Goal: Navigation & Orientation: Find specific page/section

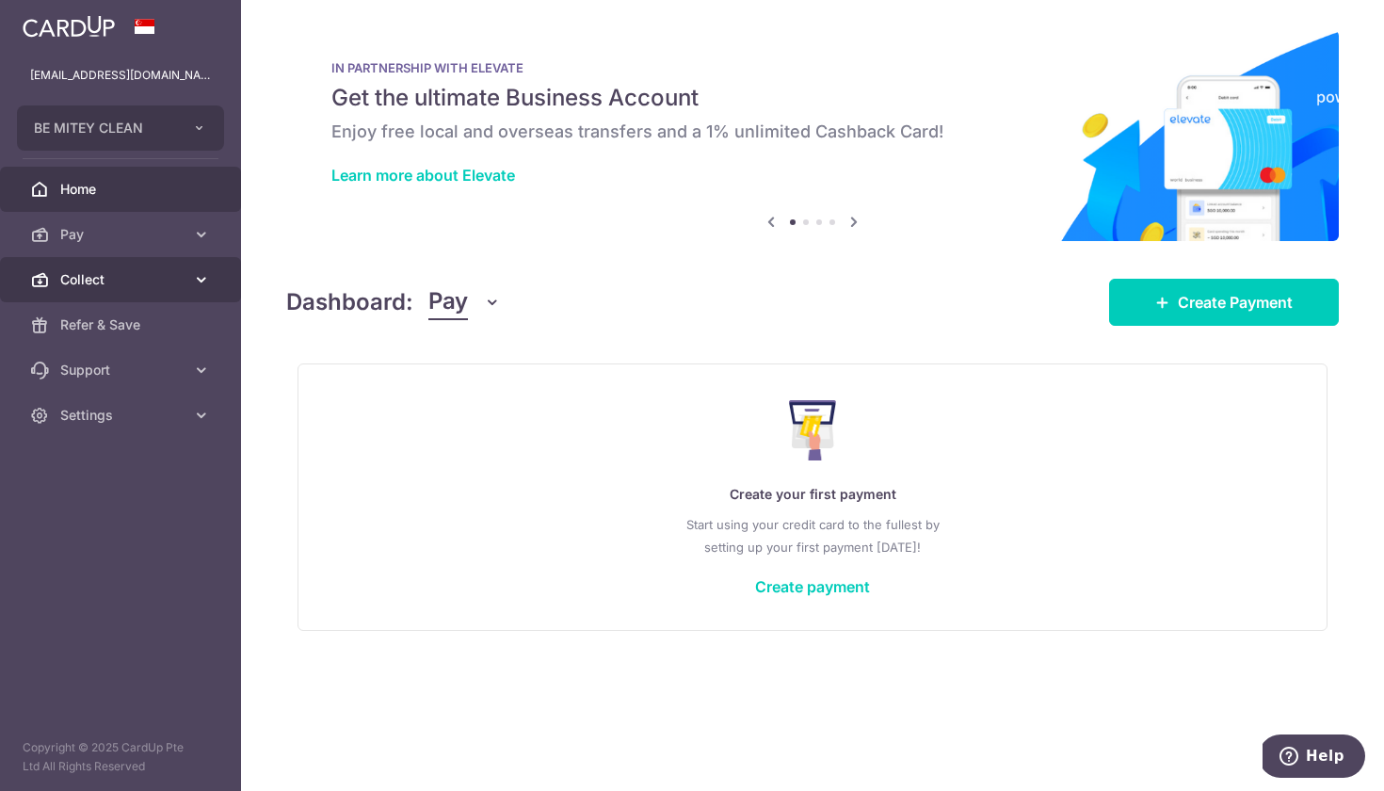
click at [161, 269] on link "Collect" at bounding box center [120, 279] width 241 height 45
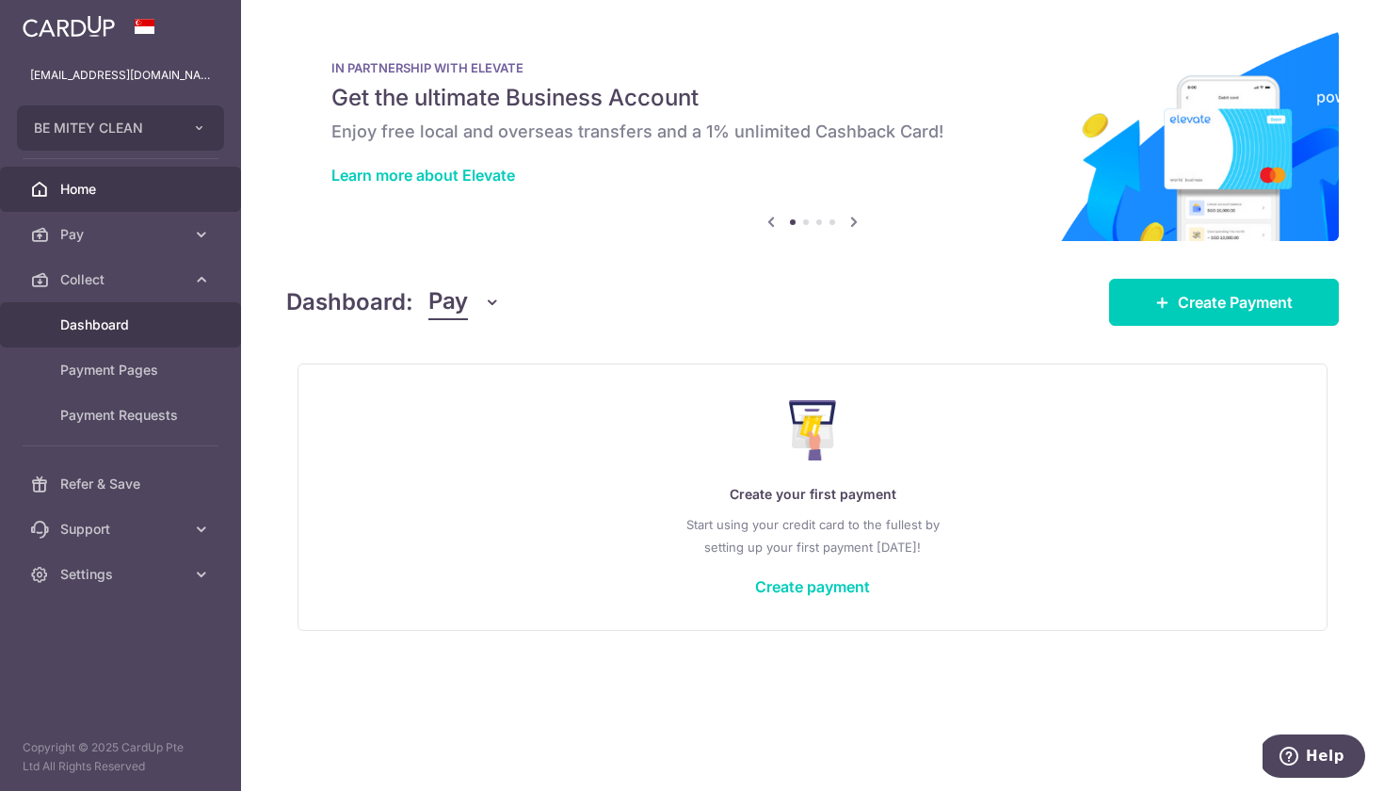
click at [169, 317] on span "Dashboard" at bounding box center [122, 324] width 124 height 19
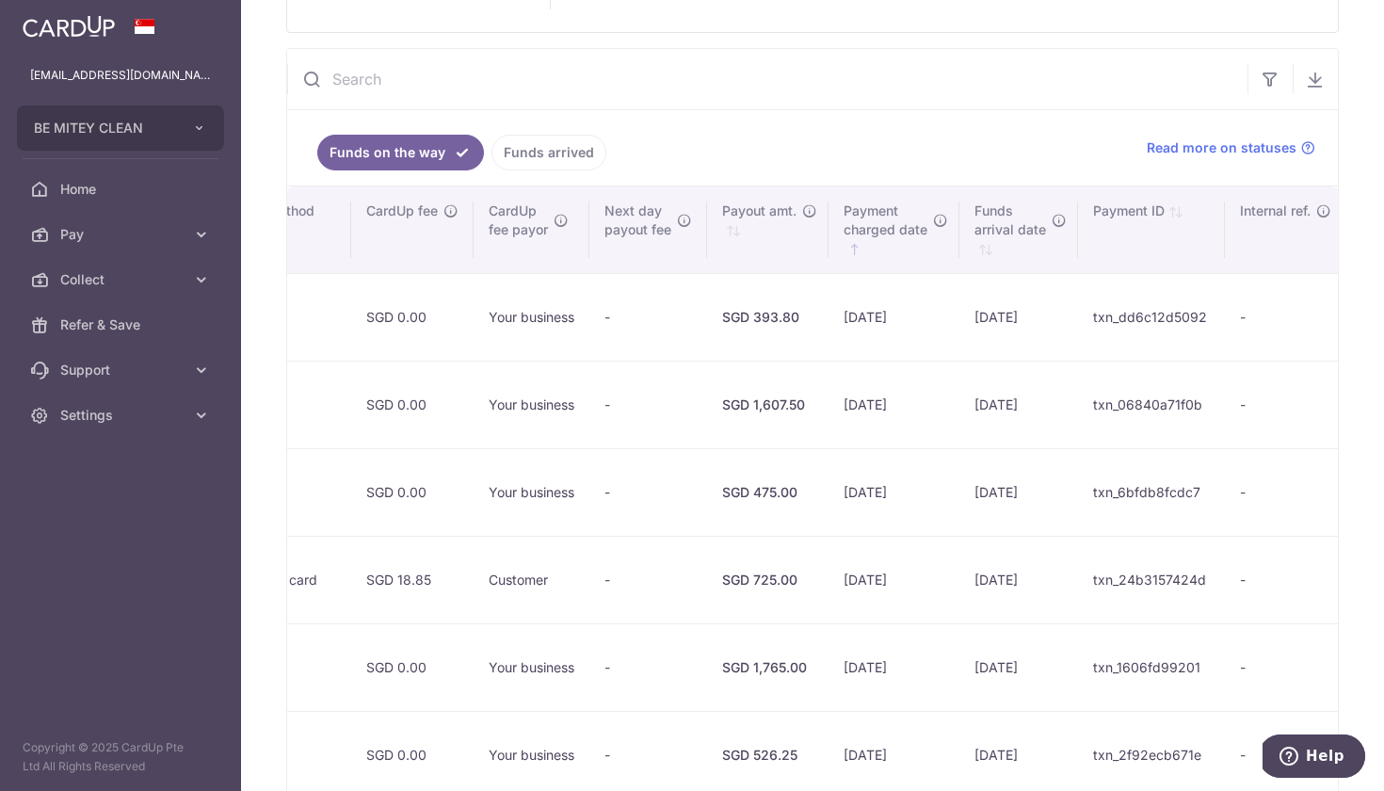
scroll to position [0, 1079]
click at [998, 212] on span "Funds arrival date" at bounding box center [1011, 220] width 72 height 38
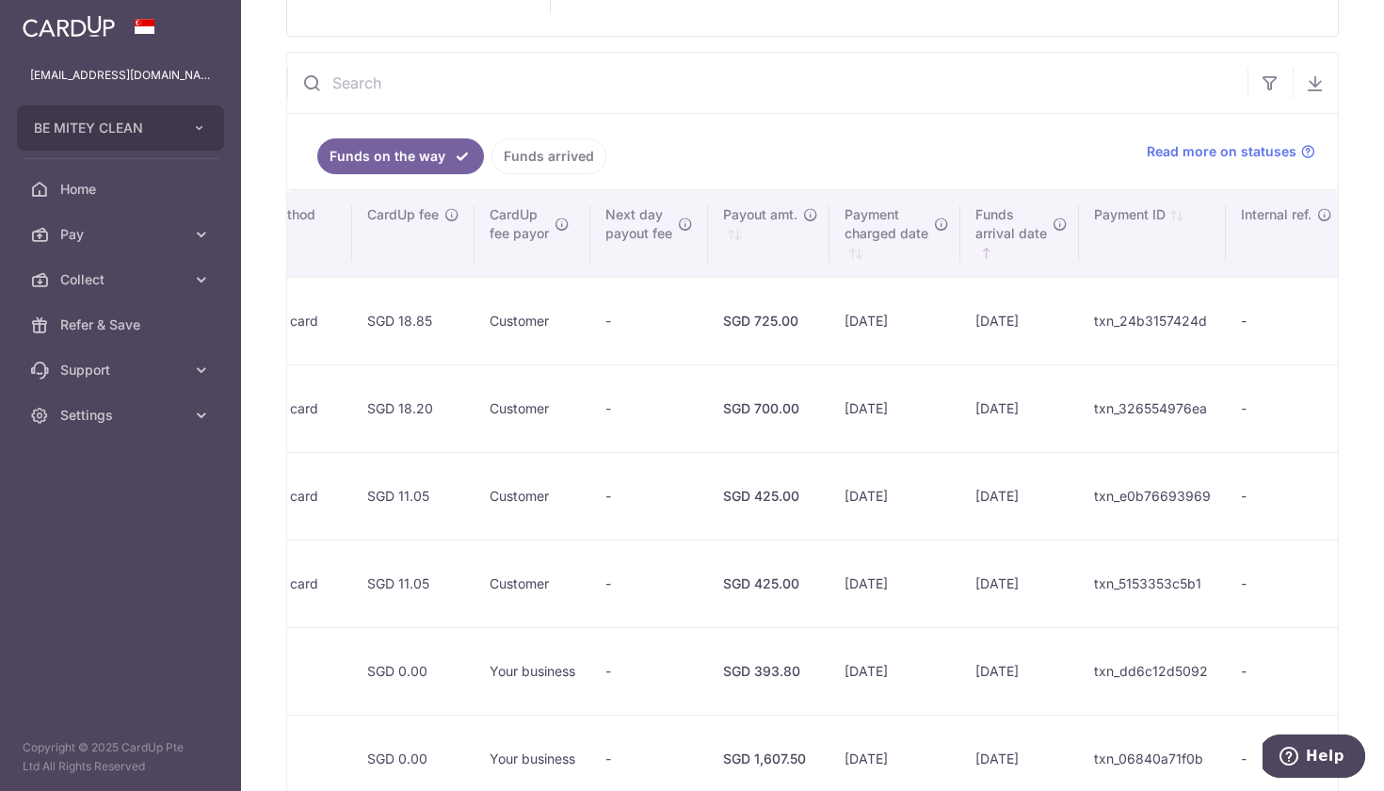
scroll to position [162, 0]
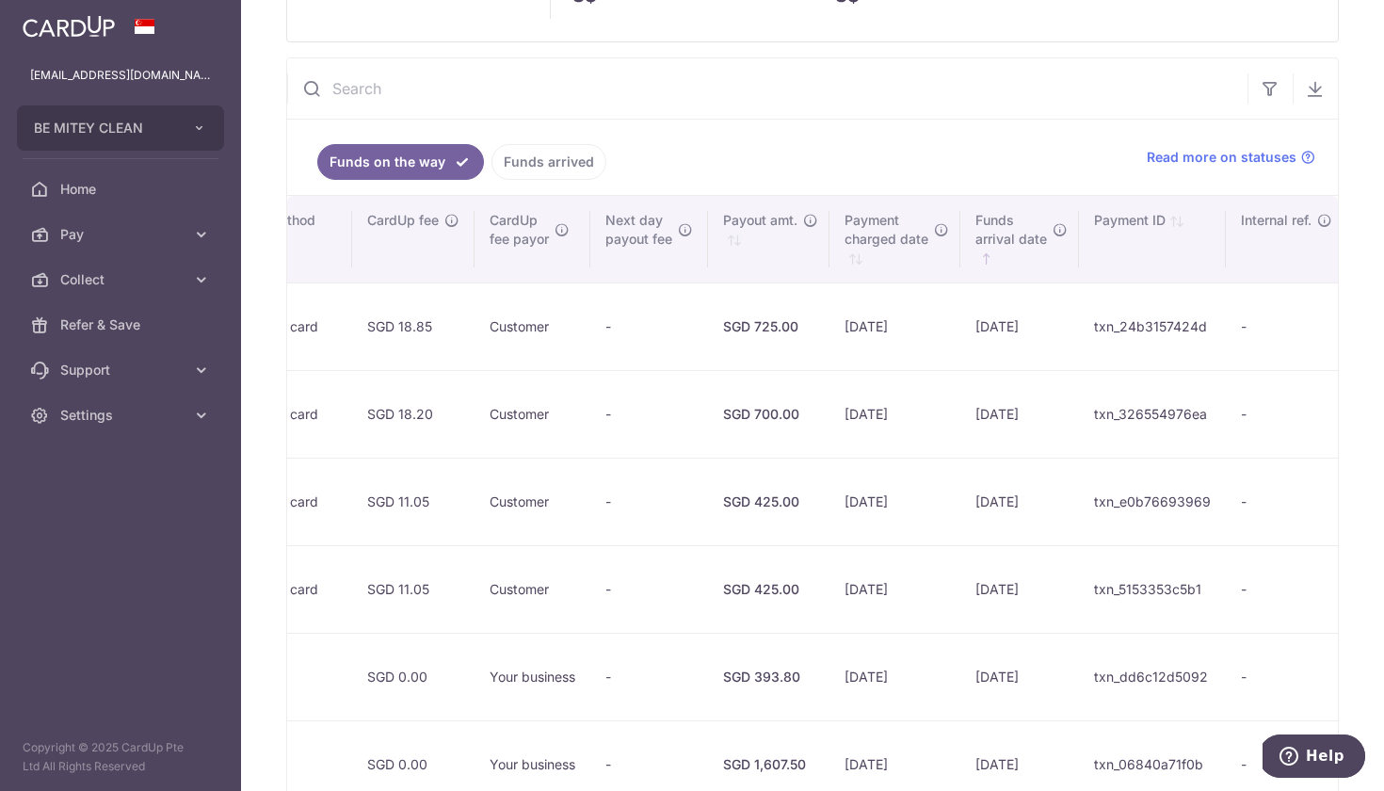
type input "August 2025"
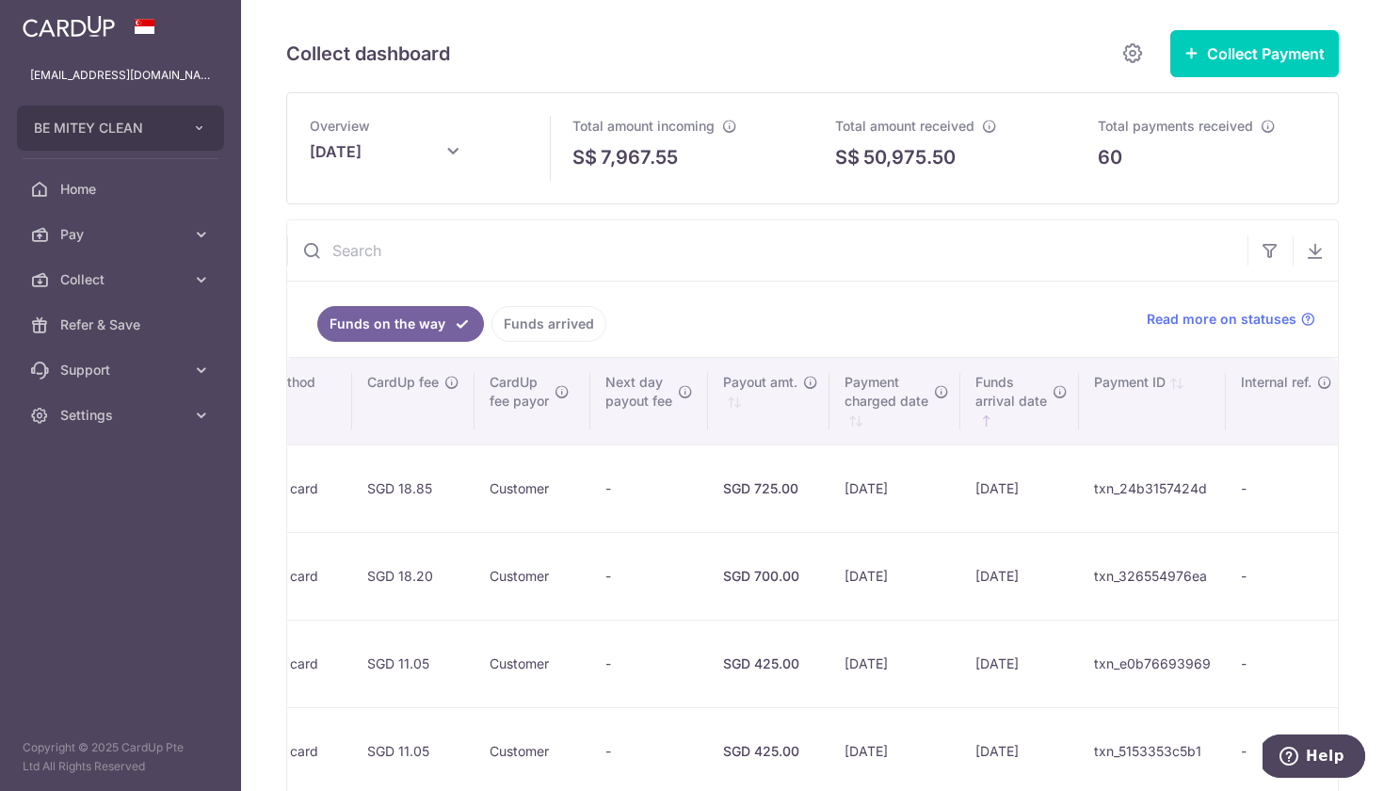
scroll to position [0, 0]
click at [161, 401] on link "Settings" at bounding box center [120, 414] width 241 height 45
click at [121, 504] on span "Logout" at bounding box center [122, 505] width 124 height 19
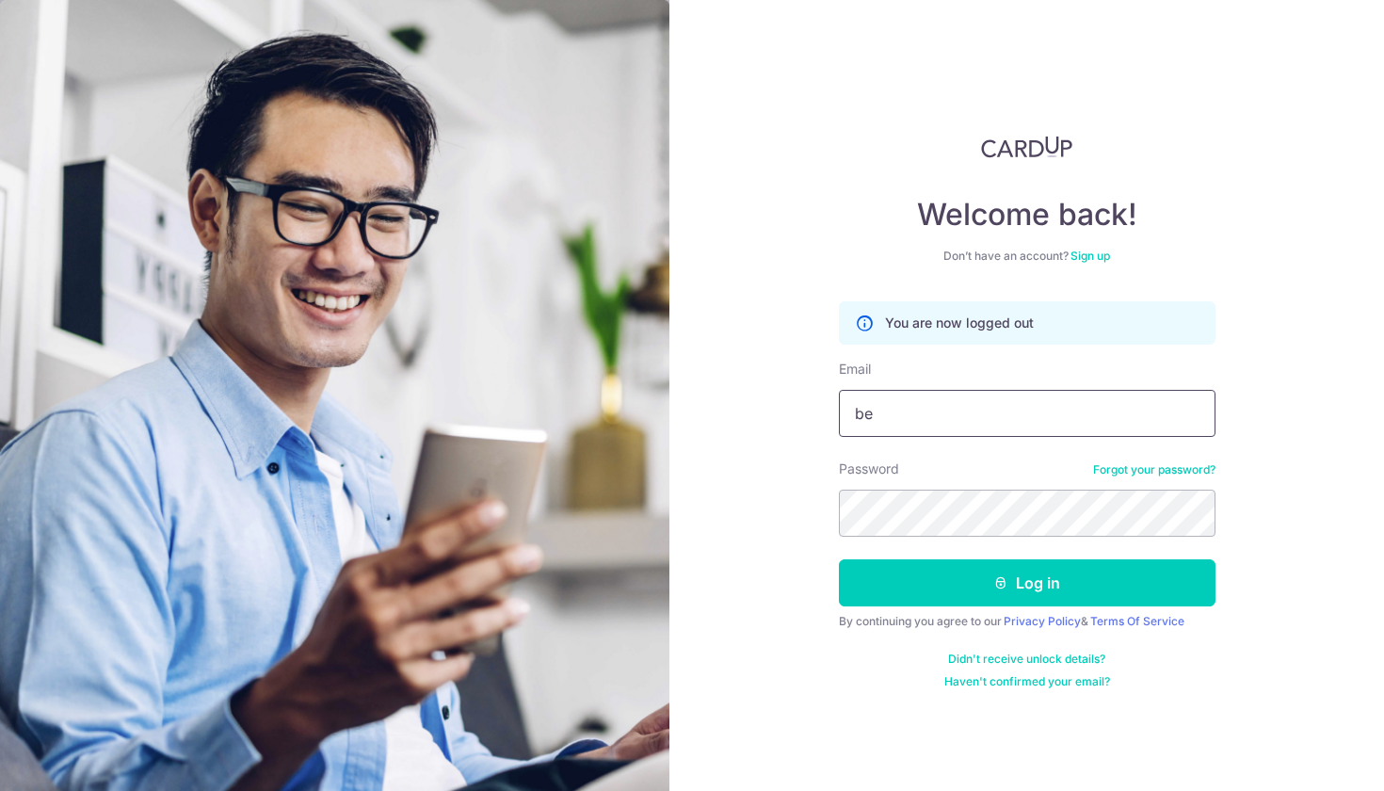
type input "[EMAIL_ADDRESS][DOMAIN_NAME]"
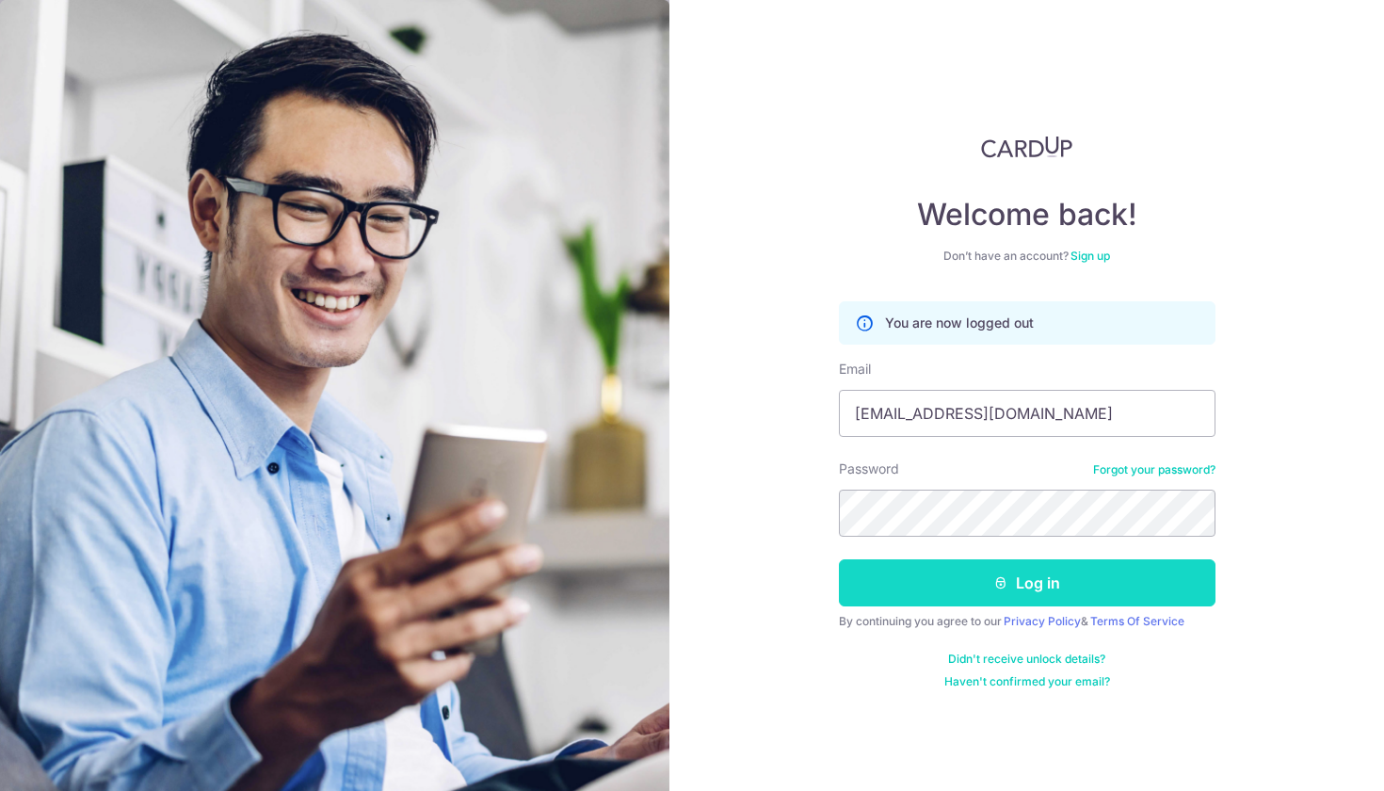
click at [1066, 568] on button "Log in" at bounding box center [1027, 582] width 376 height 47
